Goal: Use online tool/utility: Utilize a website feature to perform a specific function

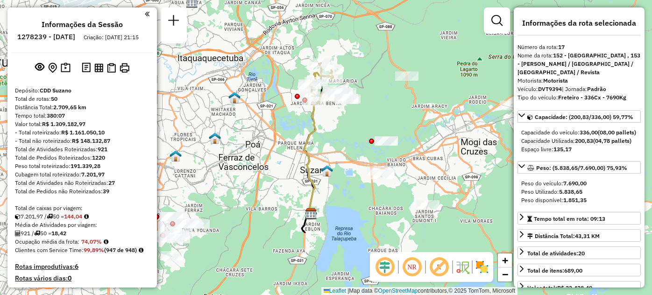
select select "**********"
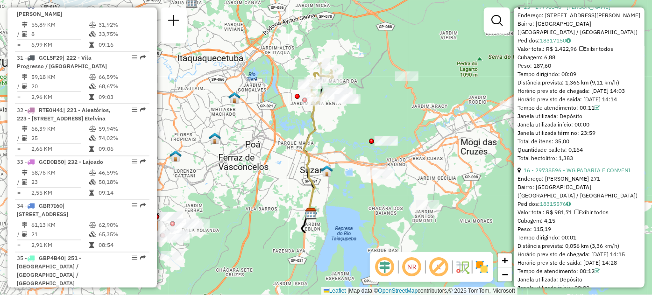
scroll to position [3017, 0]
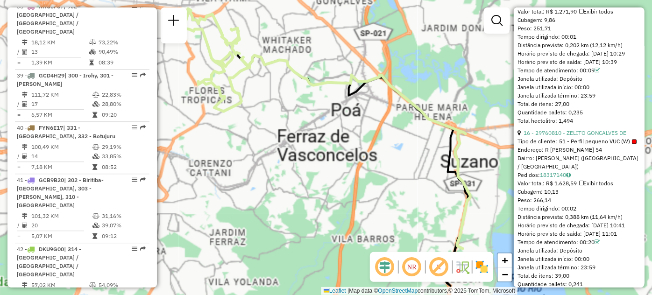
scroll to position [2698, 0]
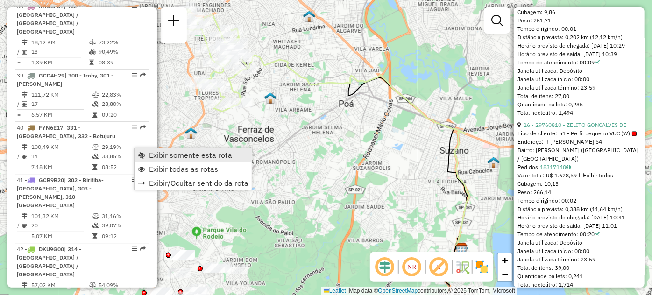
click at [139, 155] on span "Exibir somente esta rota" at bounding box center [141, 154] width 7 height 7
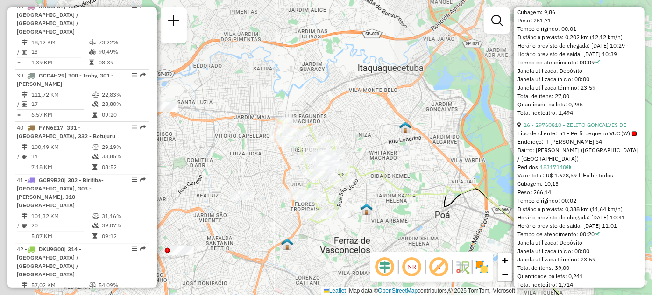
drag, startPoint x: 226, startPoint y: 181, endPoint x: 304, endPoint y: 265, distance: 115.0
click at [304, 265] on div "Janela de atendimento Grade de atendimento Capacidade Transportadoras Veículos …" at bounding box center [326, 147] width 652 height 295
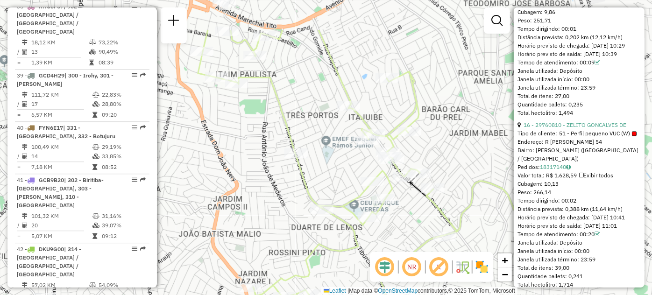
drag, startPoint x: 368, startPoint y: 136, endPoint x: 281, endPoint y: 186, distance: 100.8
click at [281, 186] on div "Janela de atendimento Grade de atendimento Capacidade Transportadoras Veículos …" at bounding box center [326, 147] width 652 height 295
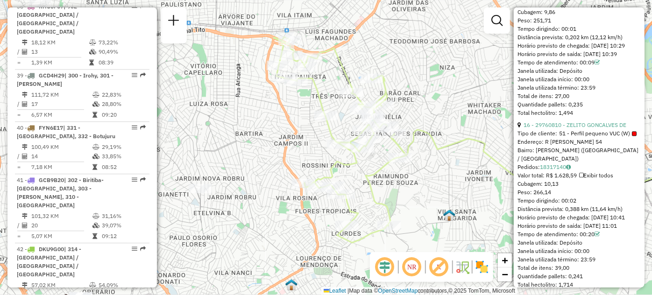
drag, startPoint x: 372, startPoint y: 226, endPoint x: 434, endPoint y: 190, distance: 71.7
click at [434, 190] on div "Janela de atendimento Grade de atendimento Capacidade Transportadoras Veículos …" at bounding box center [326, 147] width 652 height 295
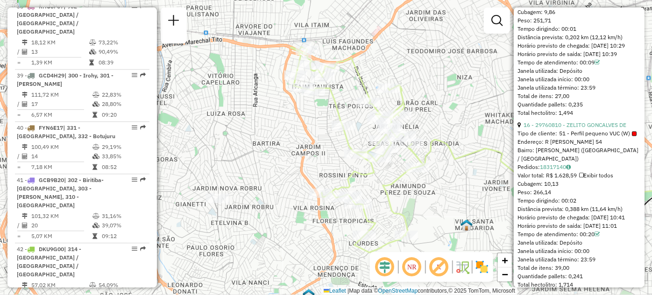
drag, startPoint x: 380, startPoint y: 190, endPoint x: 397, endPoint y: 199, distance: 19.9
click at [397, 199] on div "Janela de atendimento Grade de atendimento Capacidade Transportadoras Veículos …" at bounding box center [326, 147] width 652 height 295
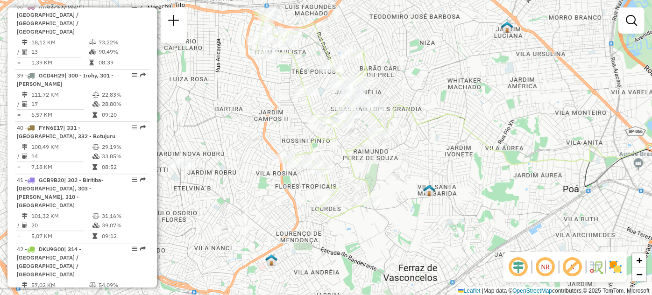
drag, startPoint x: 519, startPoint y: 205, endPoint x: 488, endPoint y: 185, distance: 36.9
click at [488, 185] on div "Janela de atendimento Grade de atendimento Capacidade Transportadoras Veículos …" at bounding box center [326, 147] width 652 height 295
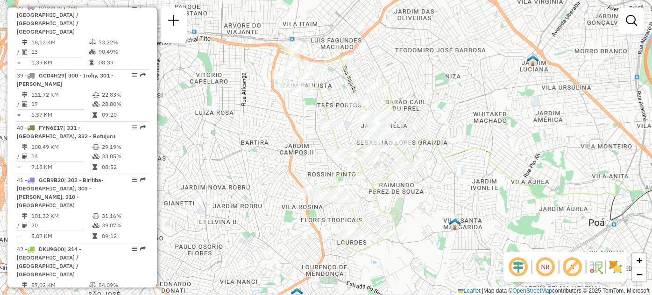
drag, startPoint x: 407, startPoint y: 194, endPoint x: 433, endPoint y: 228, distance: 43.3
click at [433, 228] on div "Janela de atendimento Grade de atendimento Capacidade Transportadoras Veículos …" at bounding box center [326, 147] width 652 height 295
